Goal: Transaction & Acquisition: Purchase product/service

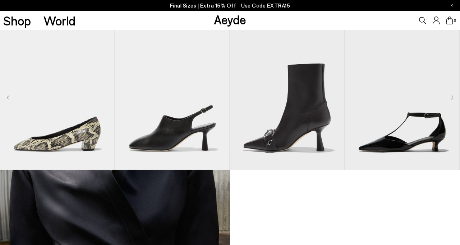
scroll to position [456, 0]
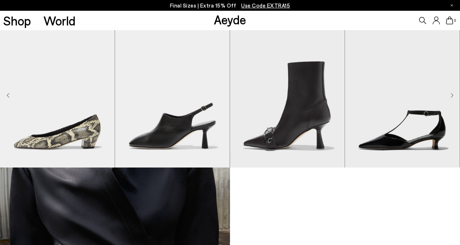
click at [276, 8] on span "Use Code EXTRA15" at bounding box center [265, 5] width 49 height 6
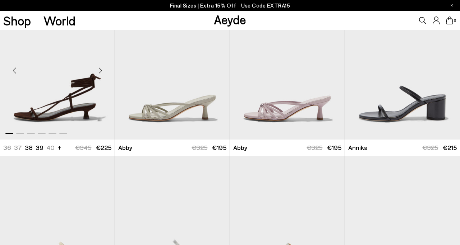
scroll to position [354, 0]
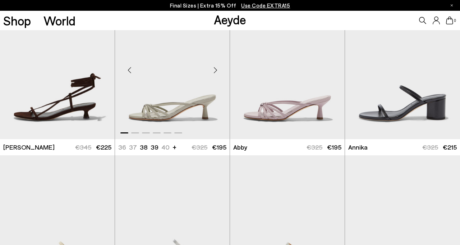
click at [216, 71] on div "Next slide" at bounding box center [216, 70] width 22 height 22
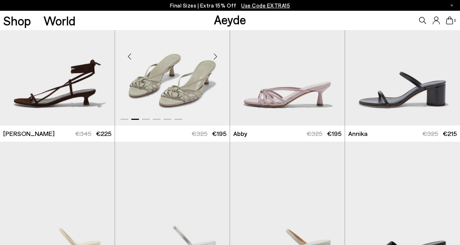
scroll to position [0, 0]
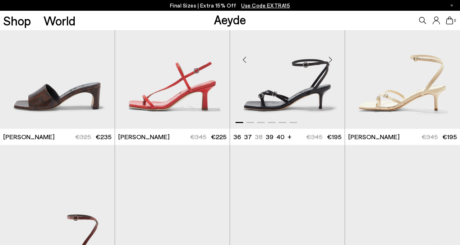
scroll to position [719, 0]
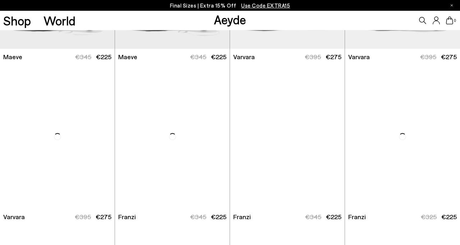
scroll to position [62, 0]
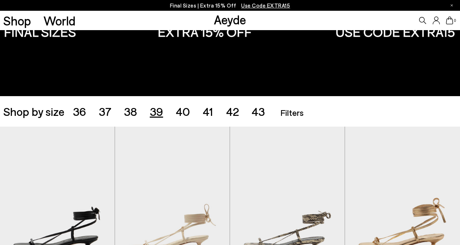
click at [159, 115] on span "39" at bounding box center [156, 112] width 13 height 14
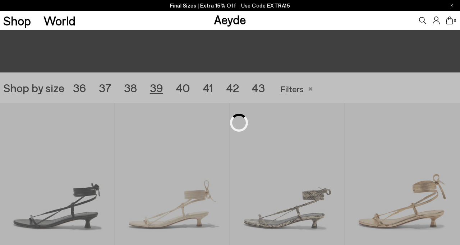
scroll to position [128, 0]
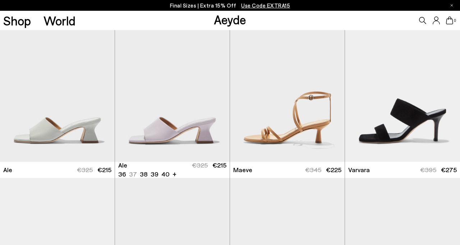
scroll to position [815, 0]
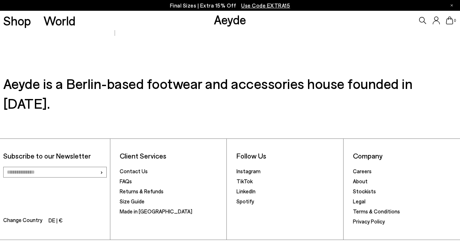
scroll to position [2407, 0]
